Goal: Navigation & Orientation: Find specific page/section

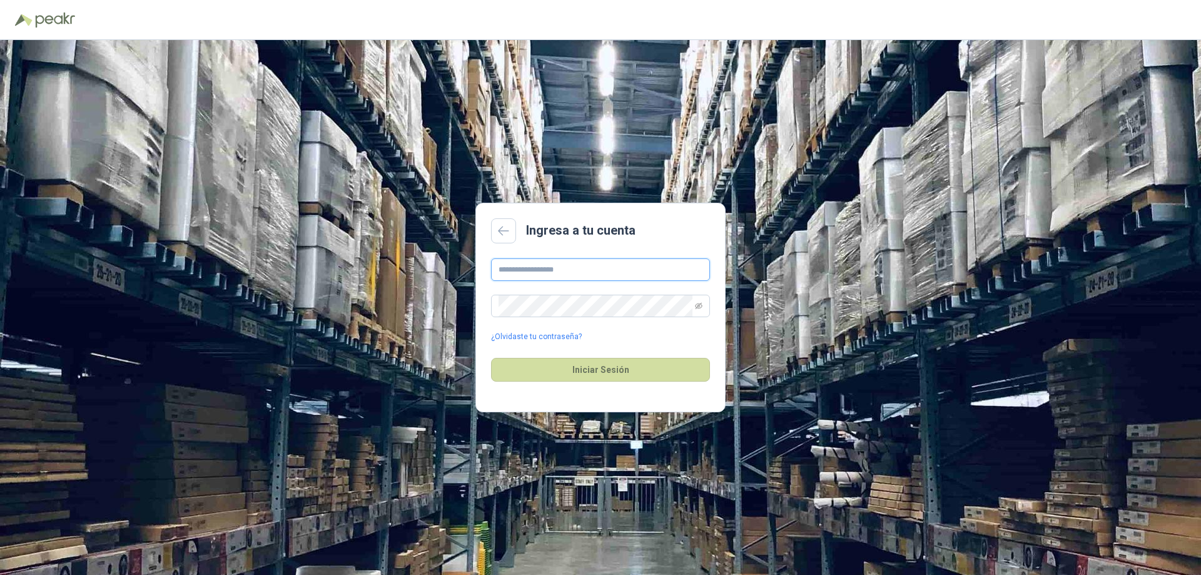
click at [589, 262] on input "text" at bounding box center [600, 269] width 219 height 23
type input "**********"
click at [606, 369] on button "Iniciar Sesión" at bounding box center [600, 370] width 219 height 24
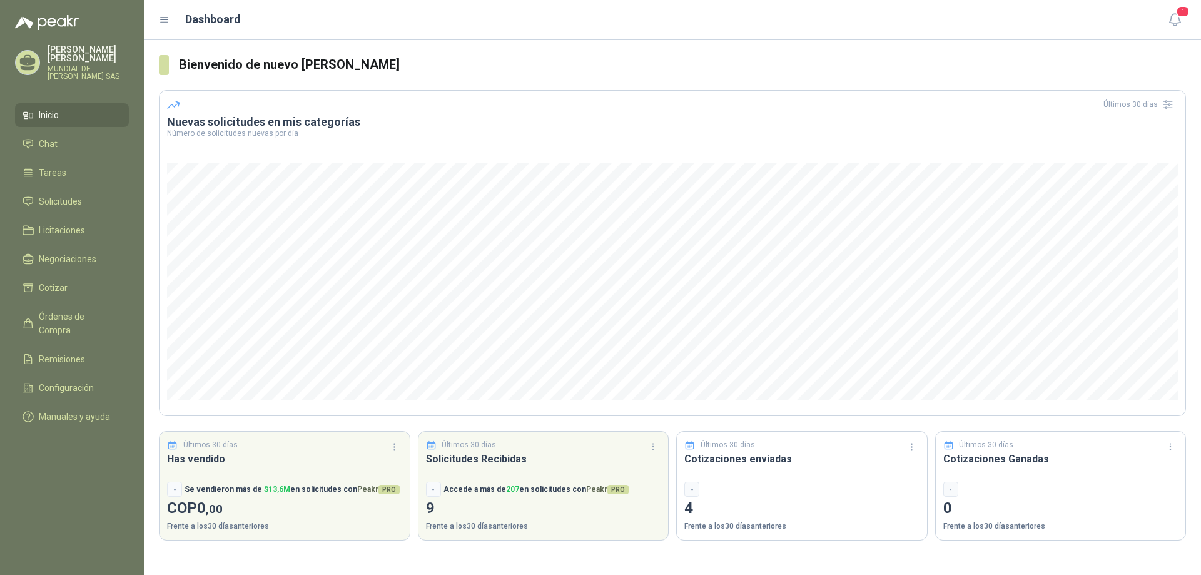
click at [981, 466] on h3 "Cotizaciones Ganadas" at bounding box center [1060, 459] width 235 height 16
click at [692, 504] on p "4" at bounding box center [801, 509] width 235 height 24
click at [684, 511] on p "4" at bounding box center [801, 509] width 235 height 24
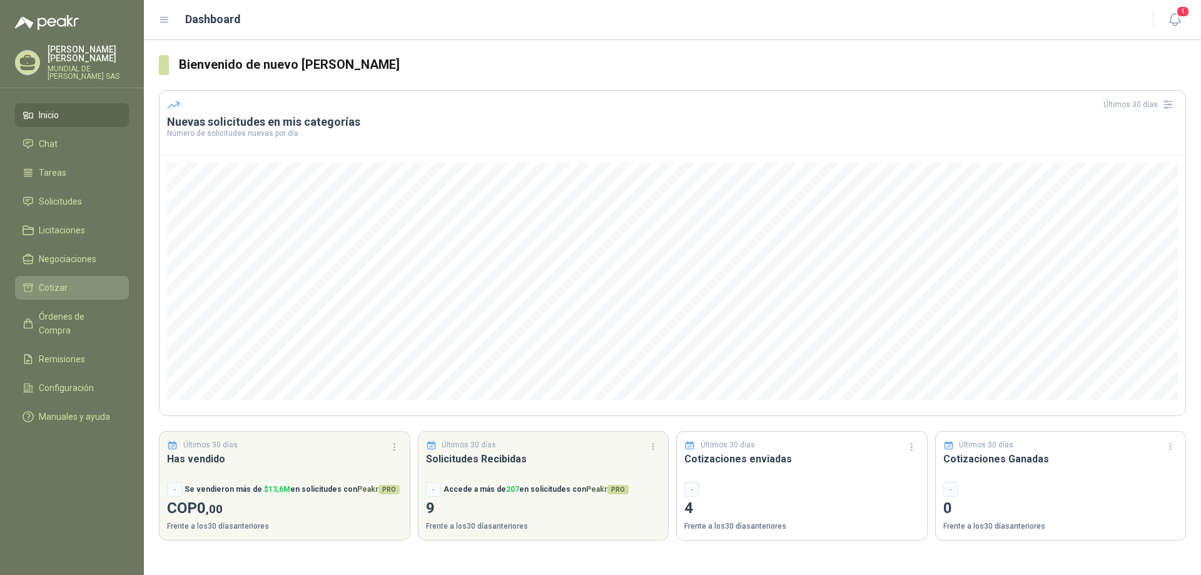
click at [53, 285] on span "Cotizar" at bounding box center [53, 288] width 29 height 14
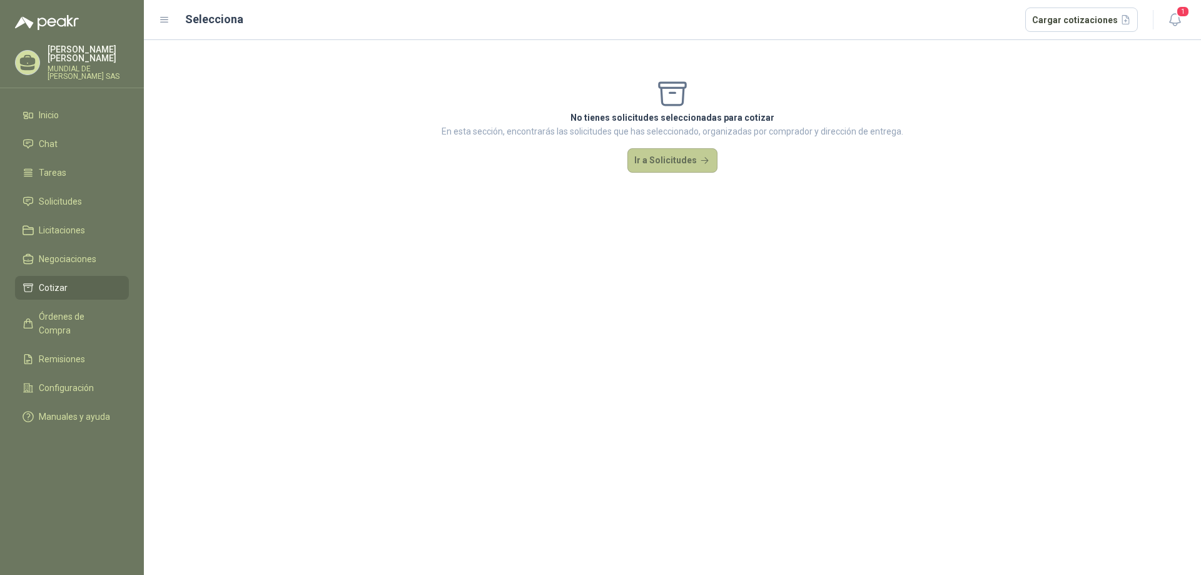
click at [687, 161] on button "Ir a Solicitudes" at bounding box center [672, 160] width 90 height 25
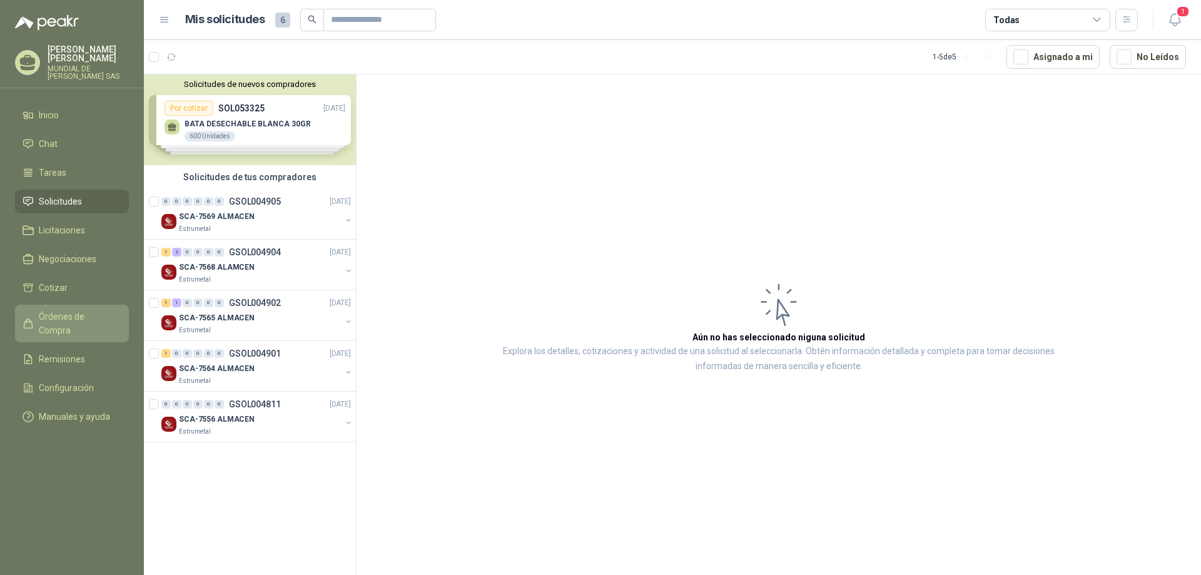
click at [94, 317] on span "Órdenes de Compra" at bounding box center [78, 324] width 78 height 28
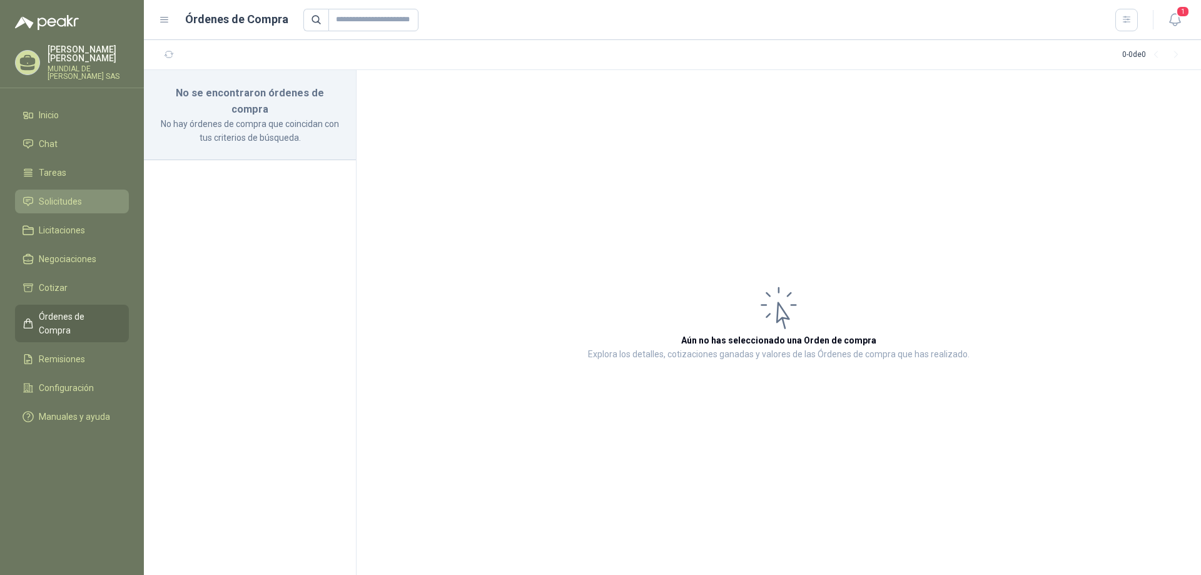
click at [50, 199] on span "Solicitudes" at bounding box center [60, 202] width 43 height 14
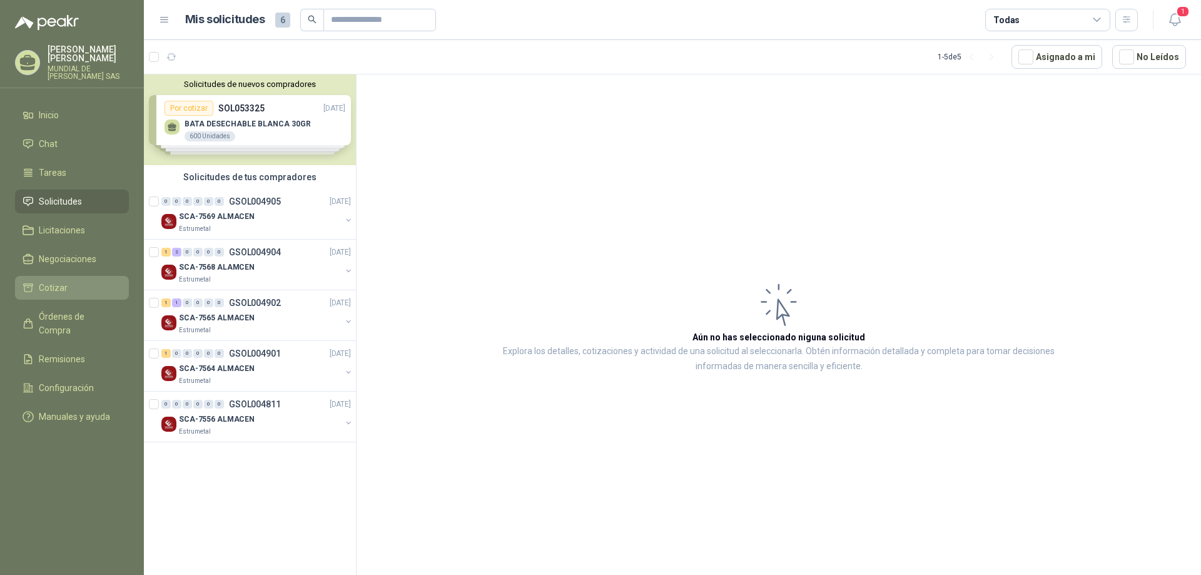
click at [58, 286] on span "Cotizar" at bounding box center [53, 288] width 29 height 14
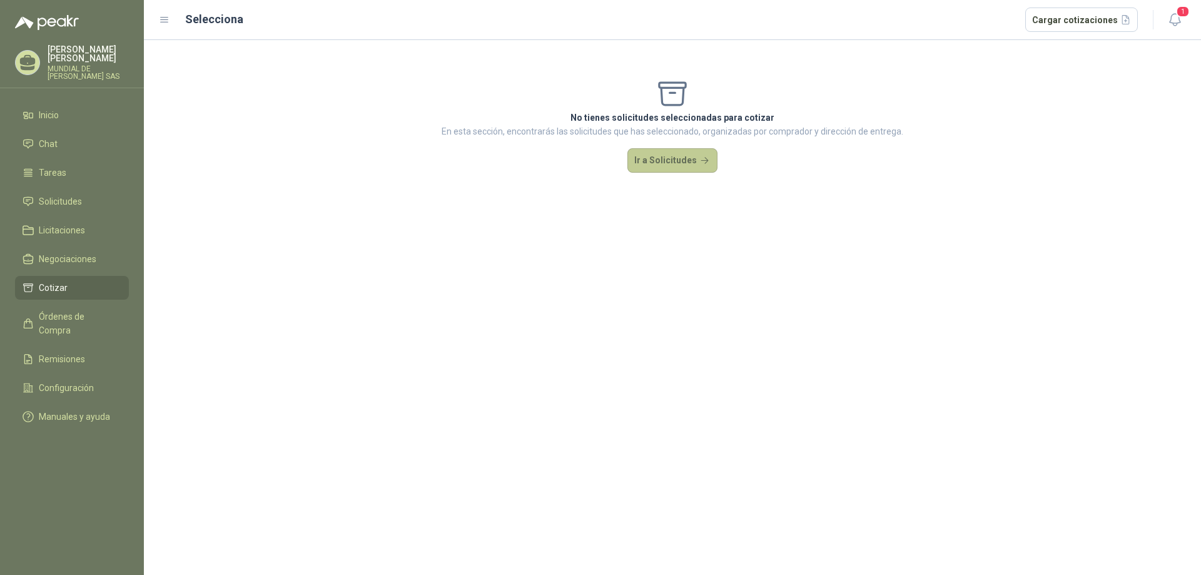
click at [672, 153] on button "Ir a Solicitudes" at bounding box center [672, 160] width 90 height 25
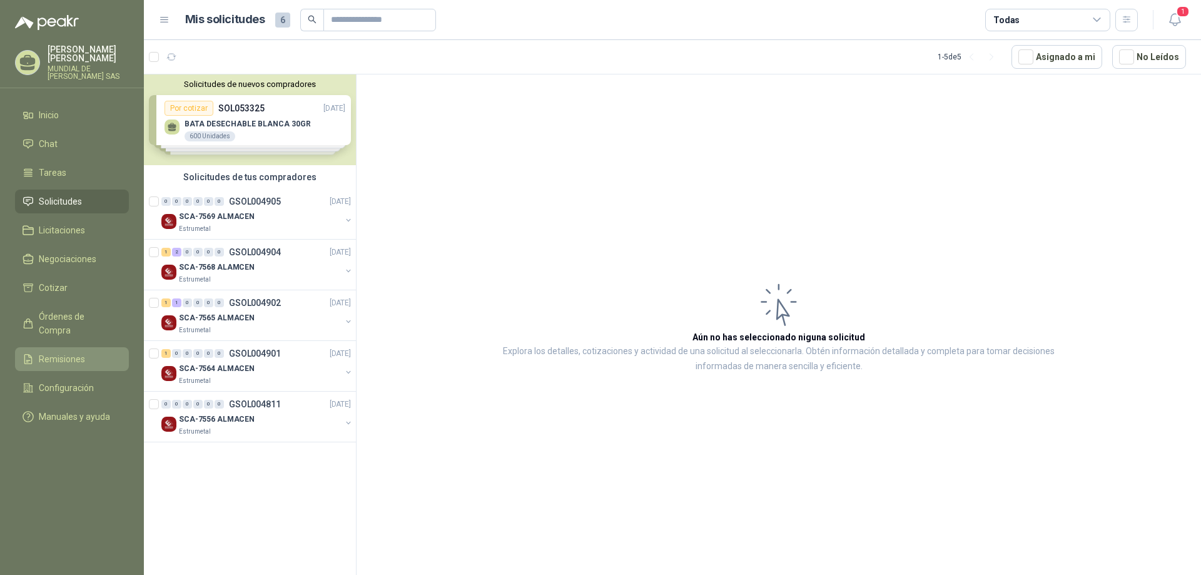
click at [73, 352] on span "Remisiones" at bounding box center [62, 359] width 46 height 14
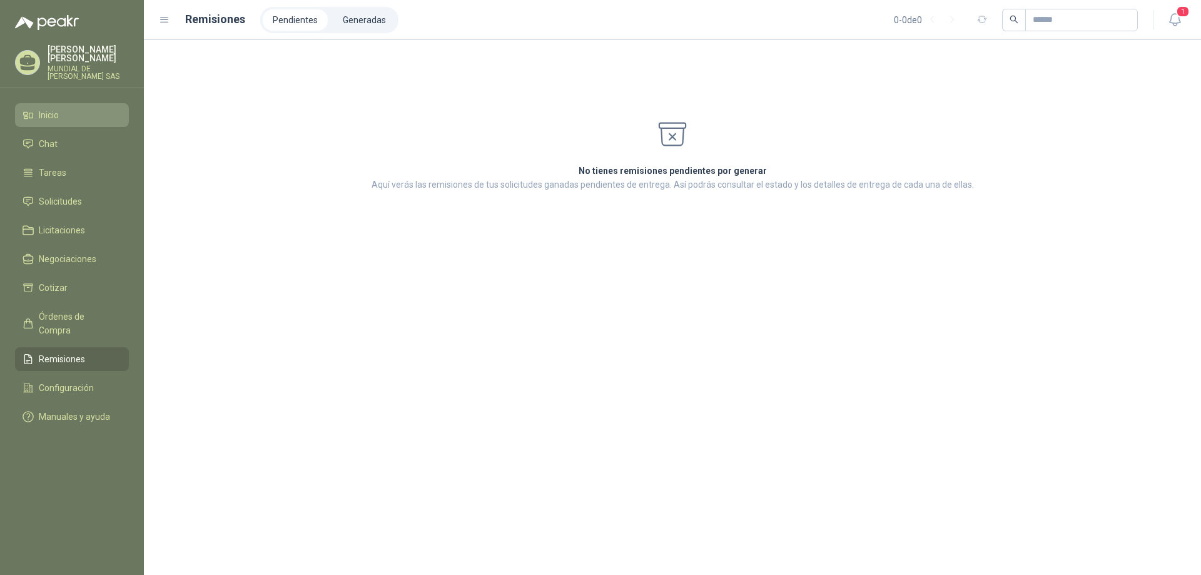
click at [57, 111] on span "Inicio" at bounding box center [49, 115] width 20 height 14
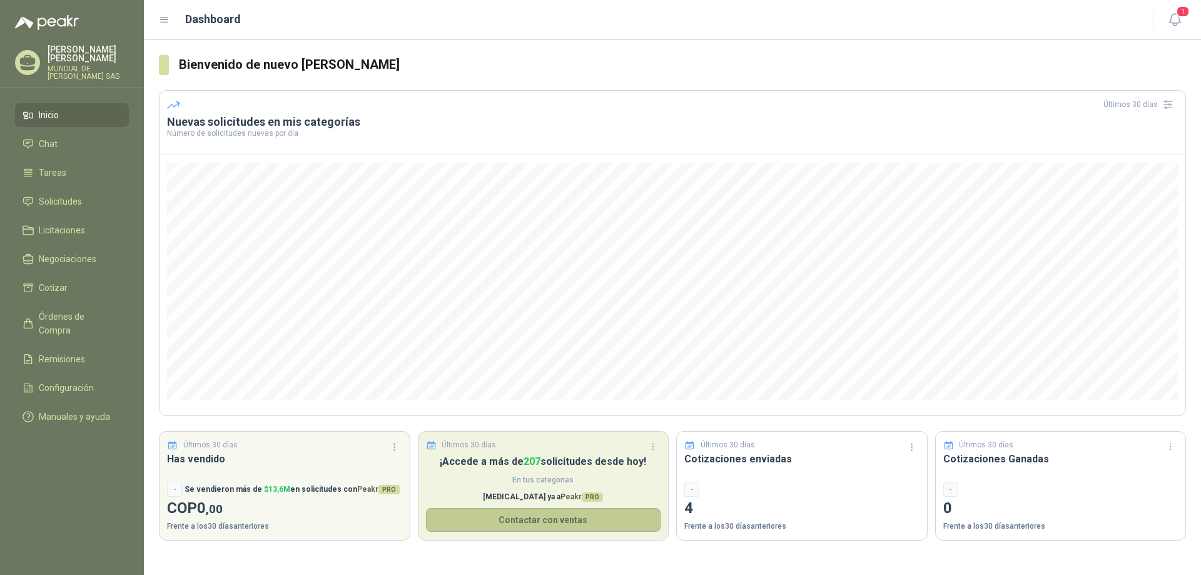
click at [564, 524] on button "Contactar con ventas" at bounding box center [543, 520] width 235 height 24
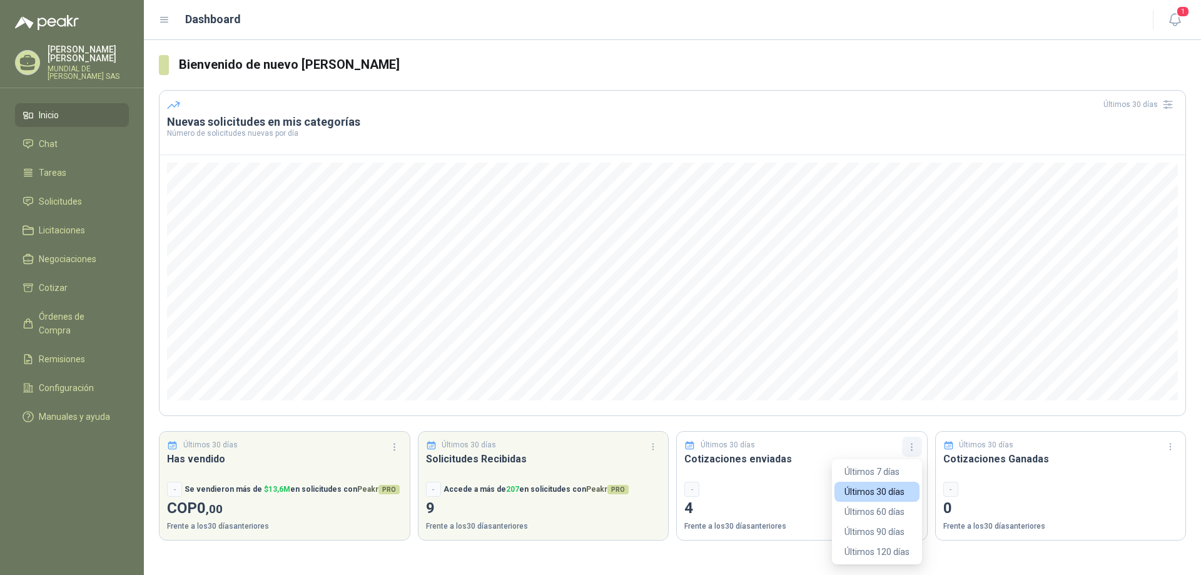
click at [910, 447] on icon "button" at bounding box center [911, 447] width 11 height 11
click at [890, 492] on button "Últimos 30 días" at bounding box center [876, 492] width 85 height 20
click at [838, 472] on div "Últimos 30 días Cotizaciones enviadas - 4 Frente a los 30 días anteriores" at bounding box center [801, 485] width 251 height 109
click at [916, 443] on icon "button" at bounding box center [911, 447] width 11 height 11
click at [889, 471] on button "Últimos 7 días" at bounding box center [876, 472] width 85 height 20
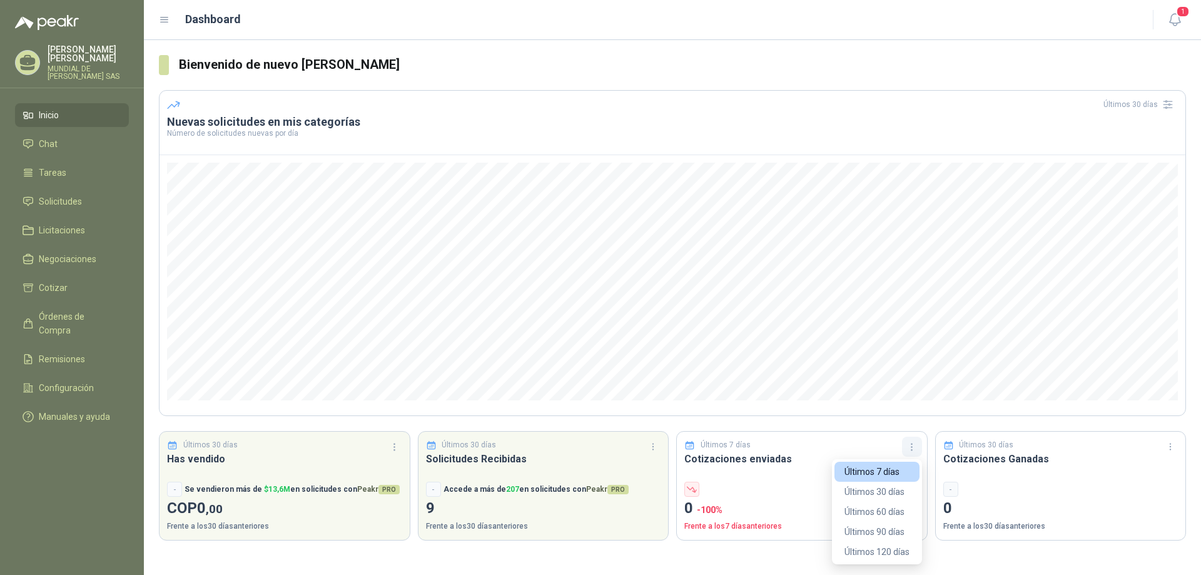
click at [915, 445] on icon "button" at bounding box center [911, 447] width 11 height 11
click at [884, 509] on button "Últimos 60 días" at bounding box center [876, 512] width 85 height 20
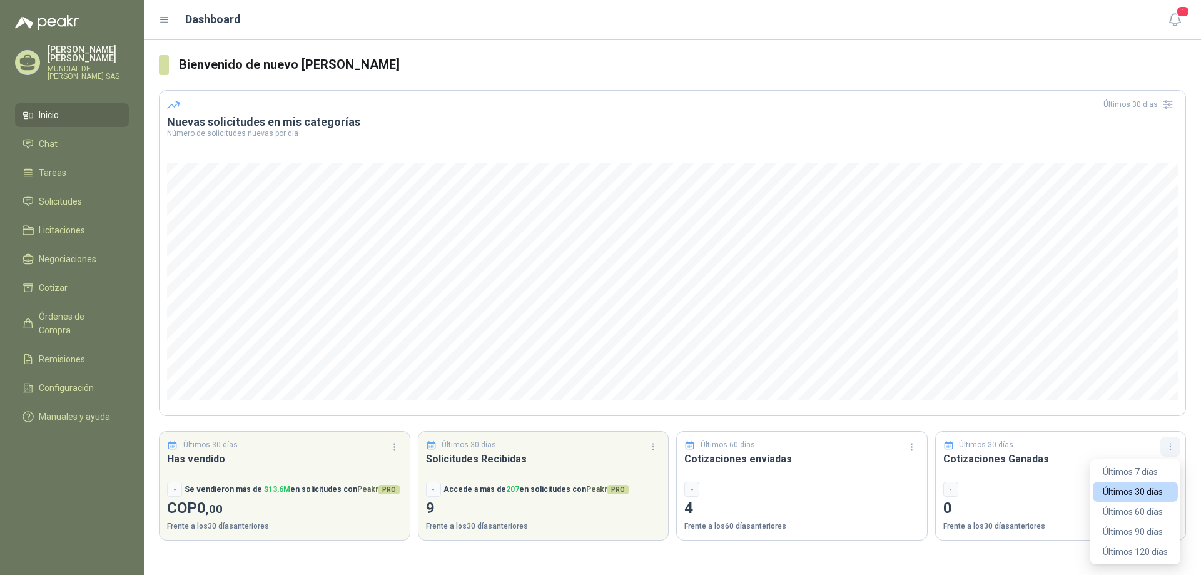
click at [1169, 450] on icon "button" at bounding box center [1170, 447] width 11 height 11
click at [1146, 492] on button "Últimos 30 días" at bounding box center [1135, 492] width 85 height 20
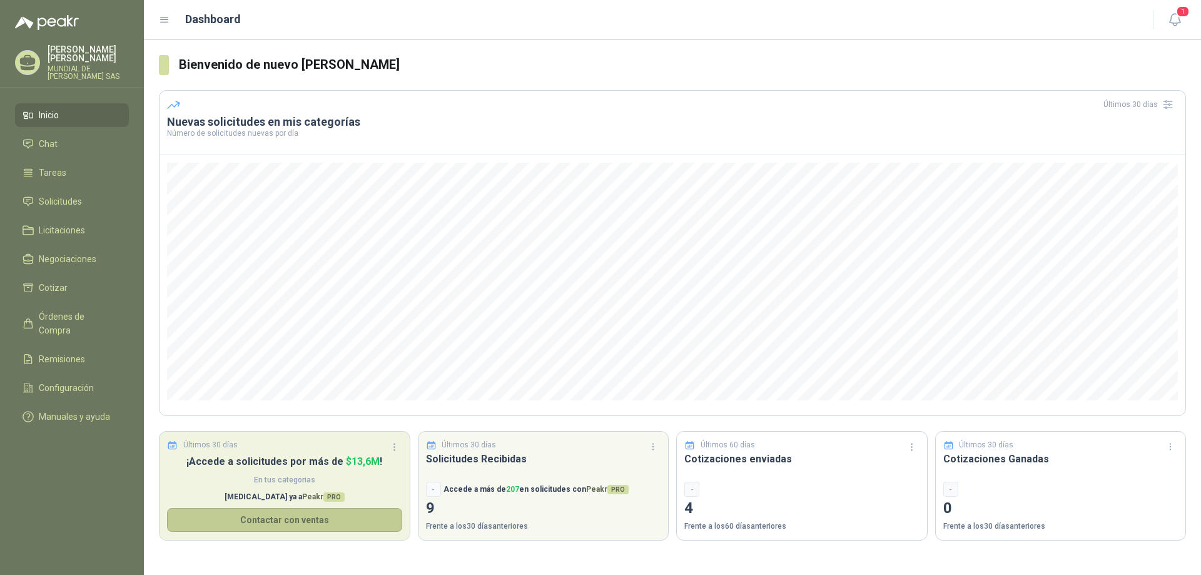
click at [298, 522] on button "Contactar con ventas" at bounding box center [284, 520] width 235 height 24
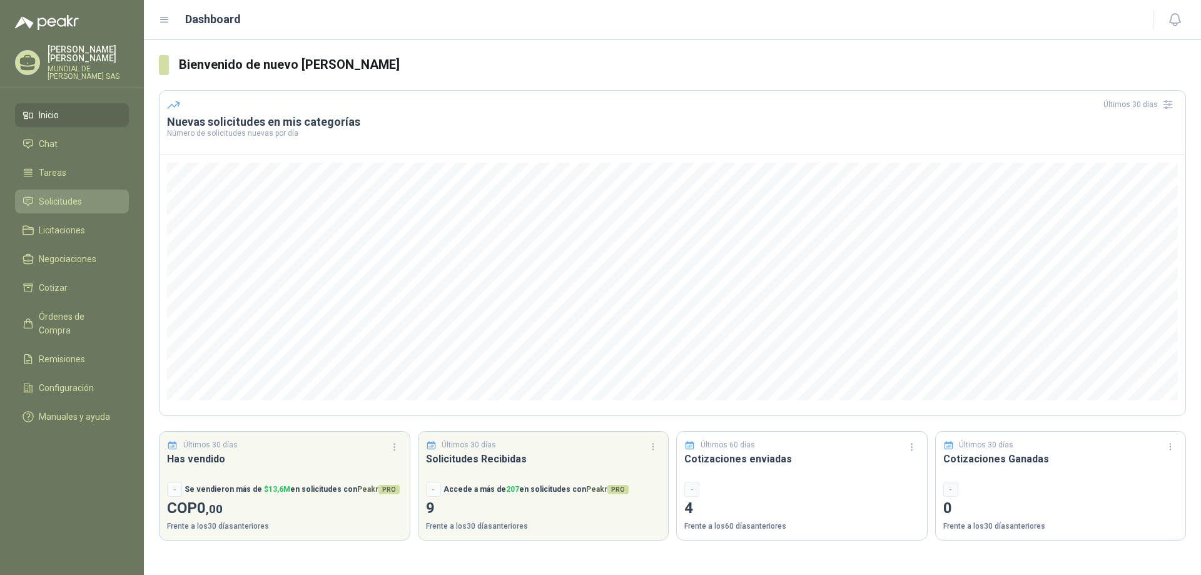
click at [82, 200] on li "Solicitudes" at bounding box center [72, 202] width 99 height 14
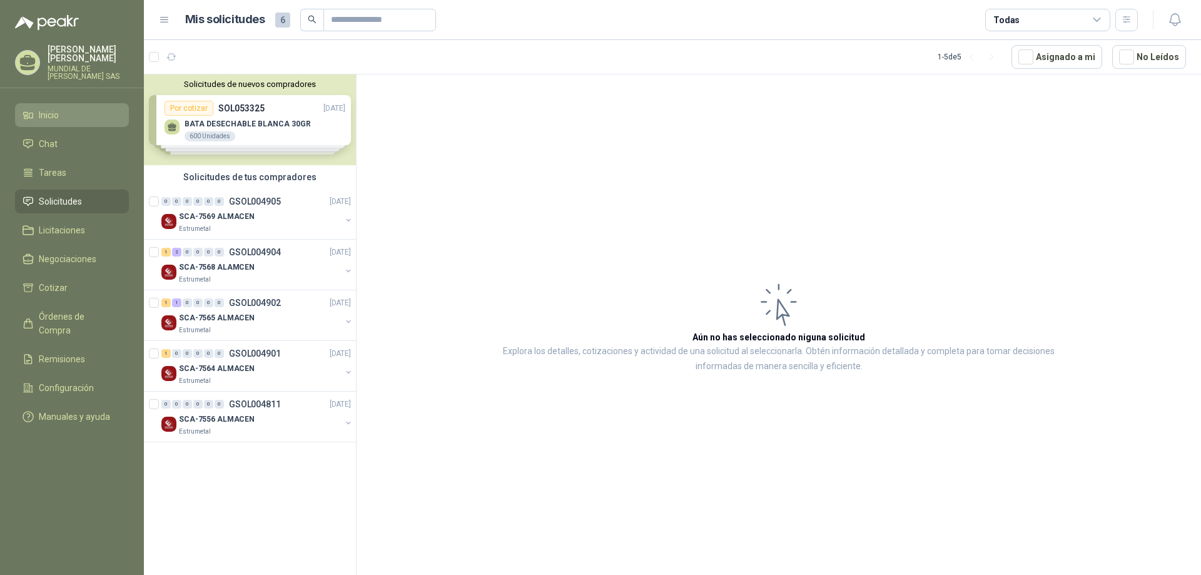
click at [54, 116] on span "Inicio" at bounding box center [49, 115] width 20 height 14
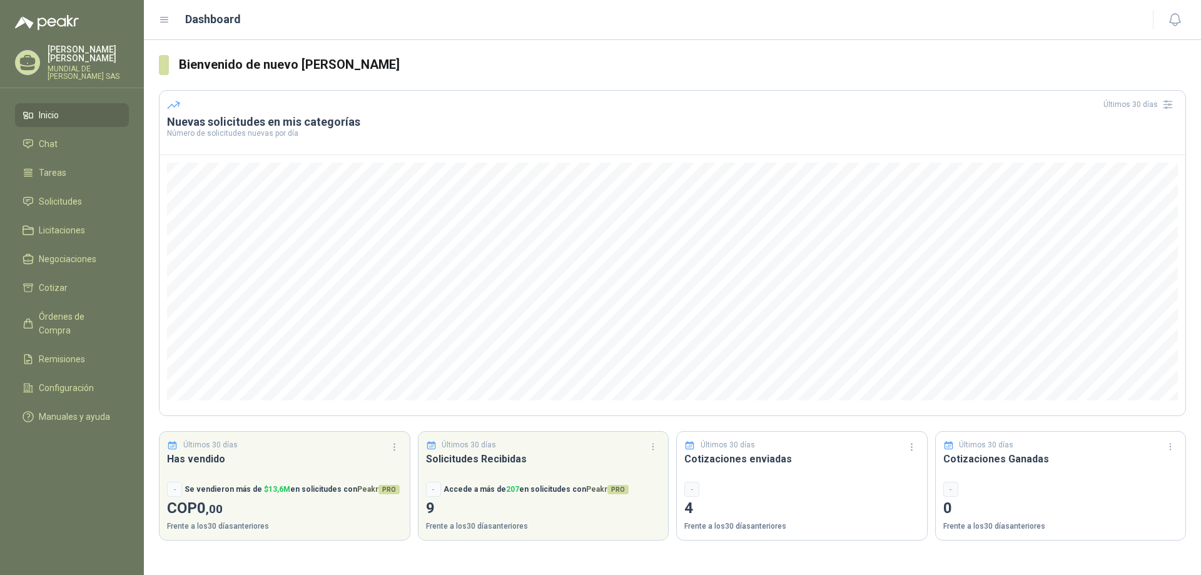
click at [87, 117] on li "Inicio" at bounding box center [72, 115] width 99 height 14
